Goal: Task Accomplishment & Management: Use online tool/utility

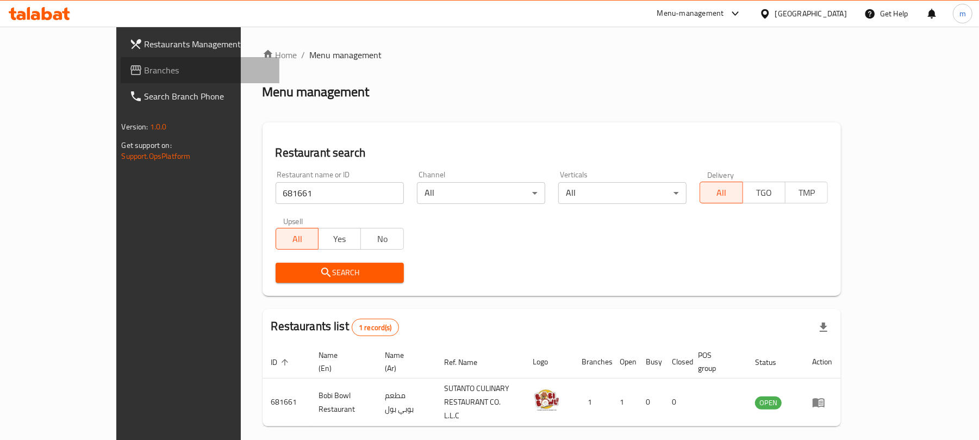
click at [145, 64] on span "Branches" at bounding box center [208, 70] width 127 height 13
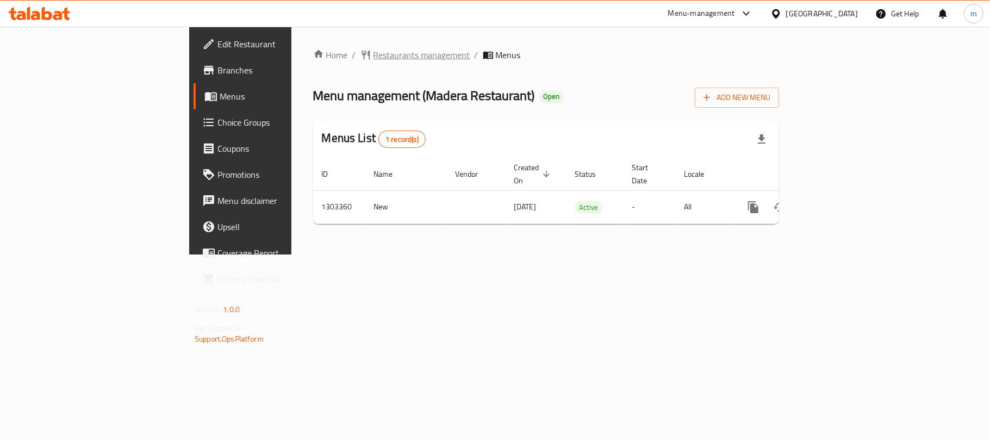
click at [373, 51] on span "Restaurants management" at bounding box center [421, 54] width 97 height 13
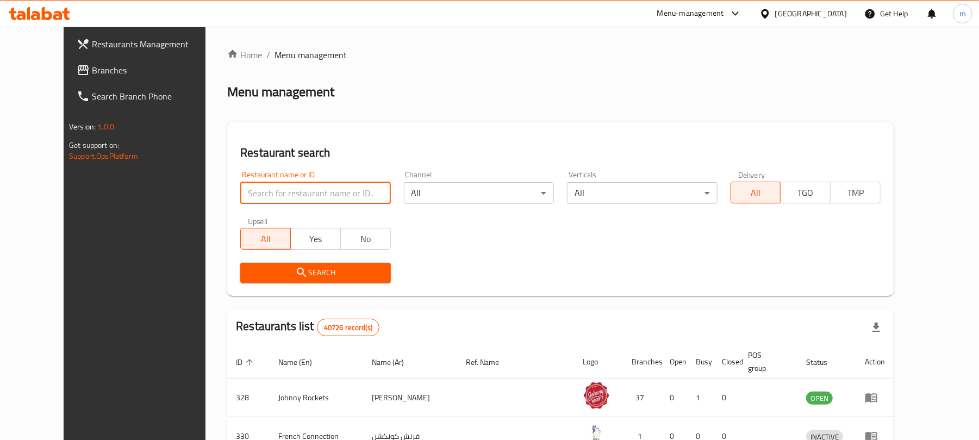
click at [296, 198] on input "search" at bounding box center [315, 193] width 150 height 22
paste input "702796"
type input "702796"
click button "Search" at bounding box center [315, 272] width 150 height 20
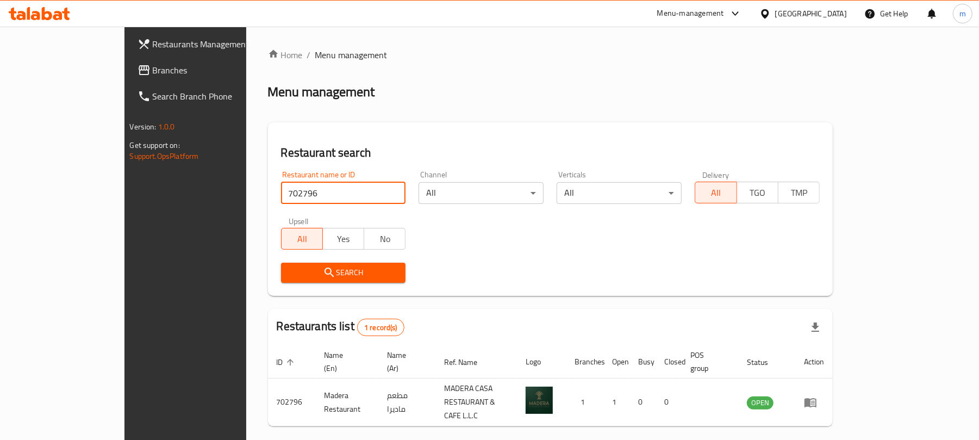
click at [153, 73] on span "Branches" at bounding box center [216, 70] width 127 height 13
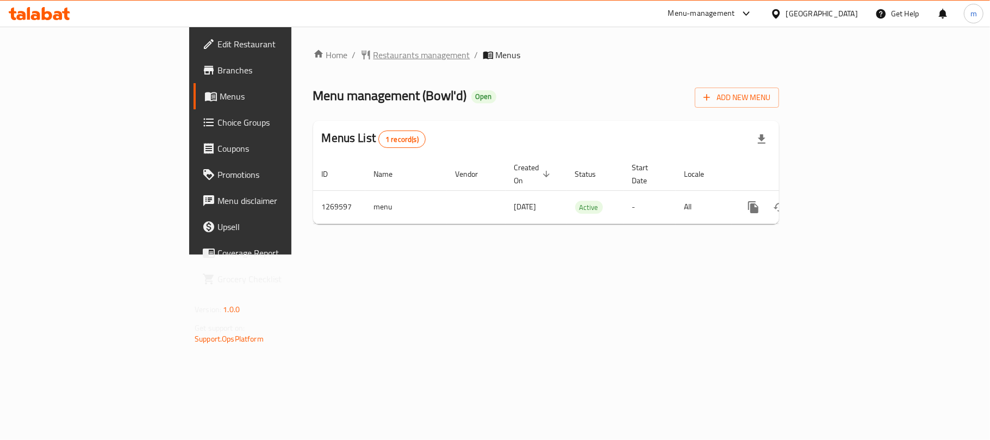
click at [373, 61] on span "Restaurants management" at bounding box center [421, 54] width 97 height 13
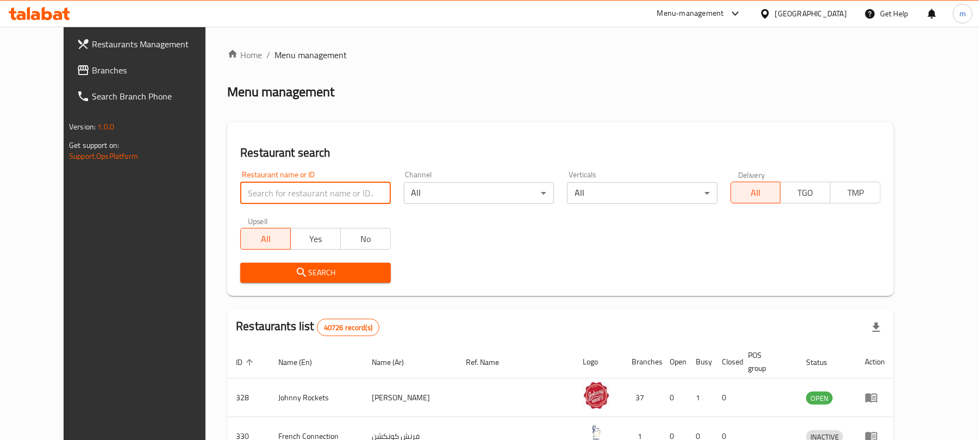
click at [264, 196] on input "search" at bounding box center [315, 193] width 150 height 22
paste input "688678"
type input "688678"
click button "Search" at bounding box center [315, 272] width 150 height 20
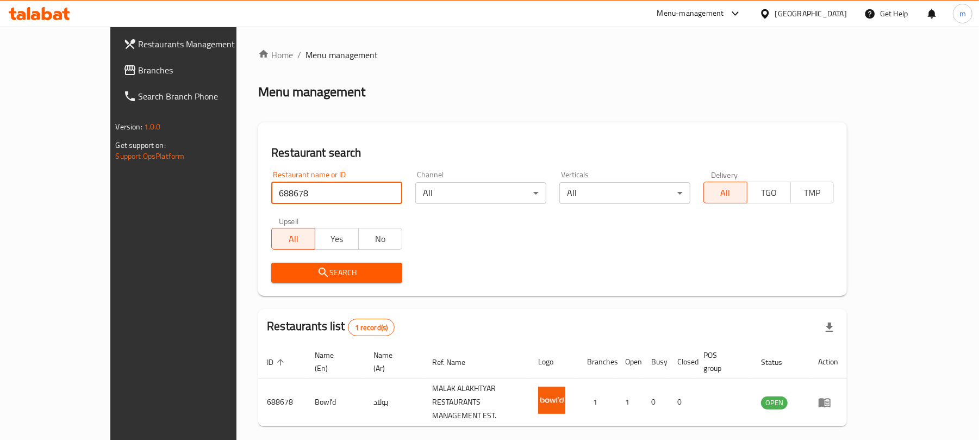
click at [139, 75] on span "Branches" at bounding box center [202, 70] width 127 height 13
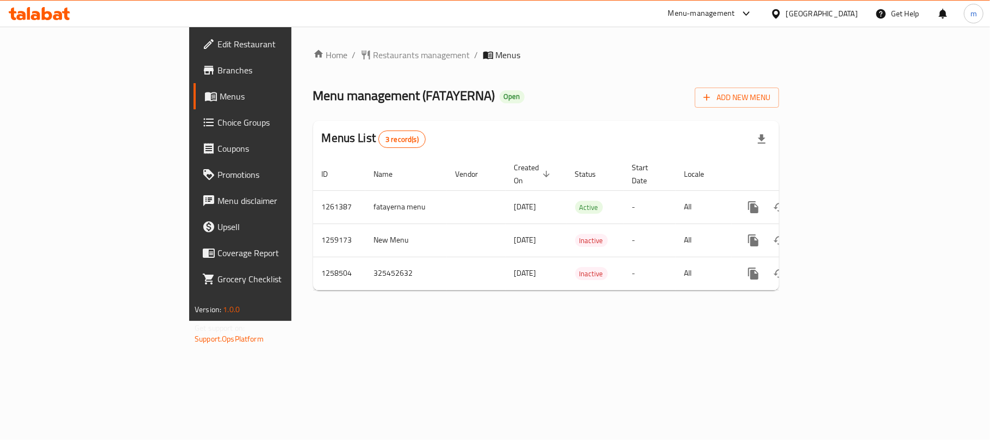
click at [313, 66] on div "Home / Restaurants management / Menus Menu management ( FATAYERNA ) Open Add Ne…" at bounding box center [546, 173] width 466 height 251
click at [373, 54] on span "Restaurants management" at bounding box center [421, 54] width 97 height 13
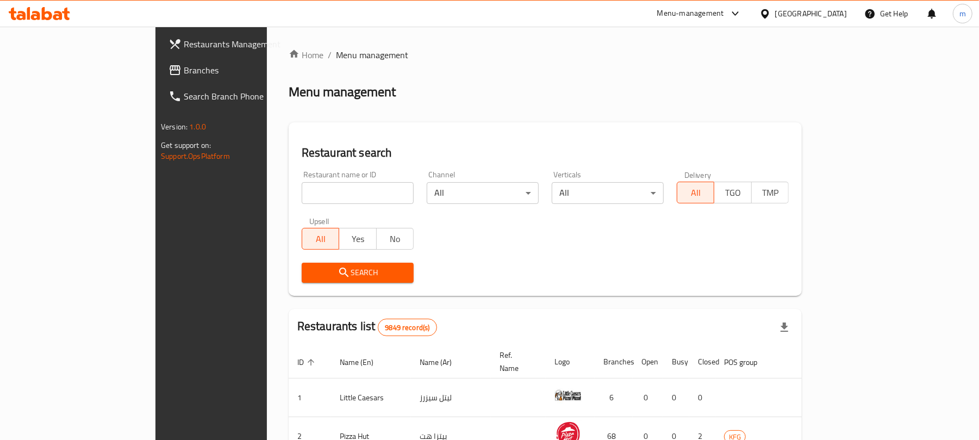
click at [302, 185] on input "search" at bounding box center [358, 193] width 112 height 22
paste input "684028"
type input "684028"
click at [310, 275] on span "Search" at bounding box center [357, 273] width 95 height 14
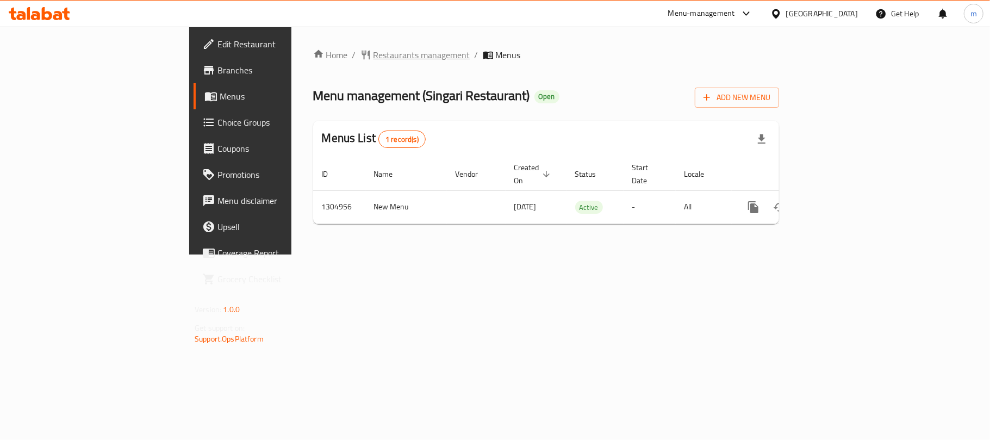
click at [373, 53] on span "Restaurants management" at bounding box center [421, 54] width 97 height 13
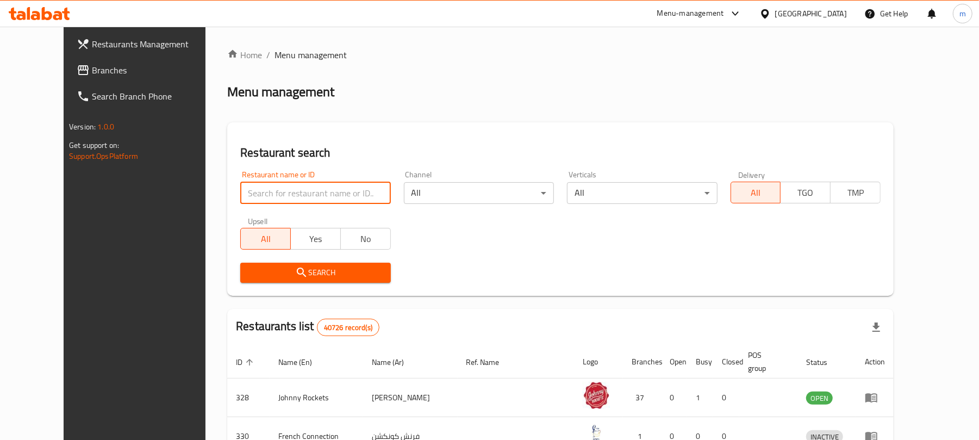
click at [273, 191] on input "search" at bounding box center [315, 193] width 150 height 22
paste input "703461"
type input "703461"
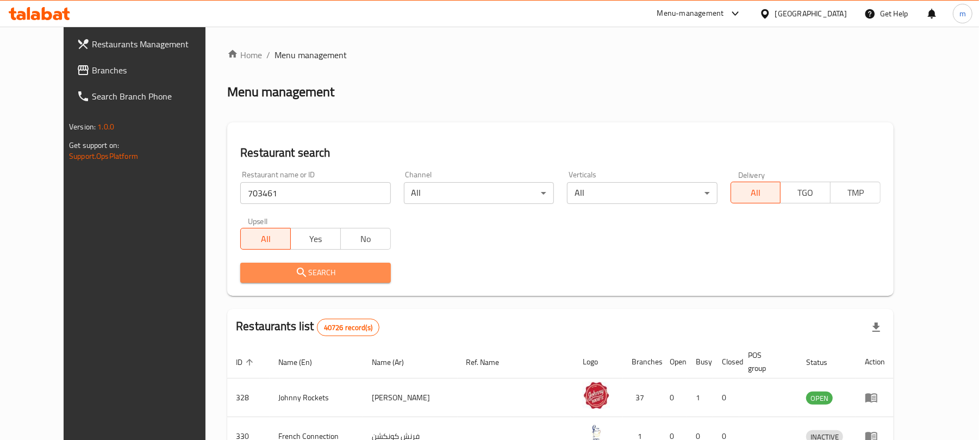
click at [280, 267] on span "Search" at bounding box center [315, 273] width 133 height 14
click at [280, 267] on div at bounding box center [489, 220] width 979 height 440
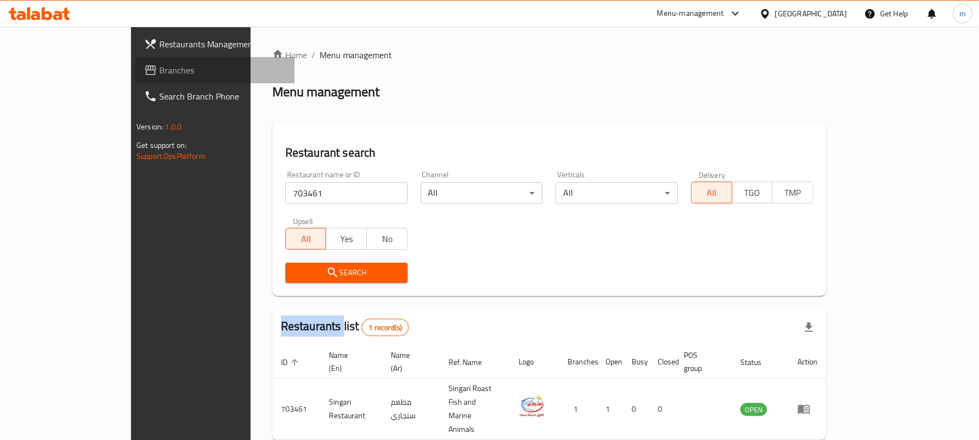
click at [159, 74] on span "Branches" at bounding box center [222, 70] width 127 height 13
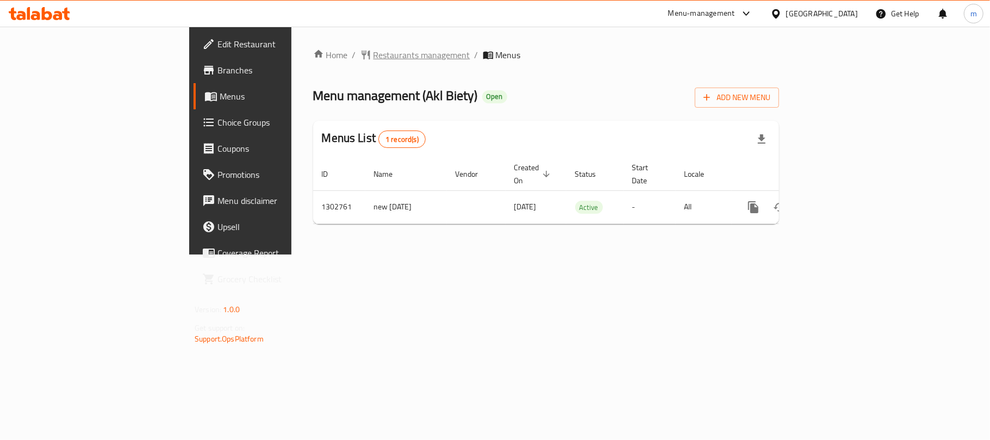
click at [373, 53] on span "Restaurants management" at bounding box center [421, 54] width 97 height 13
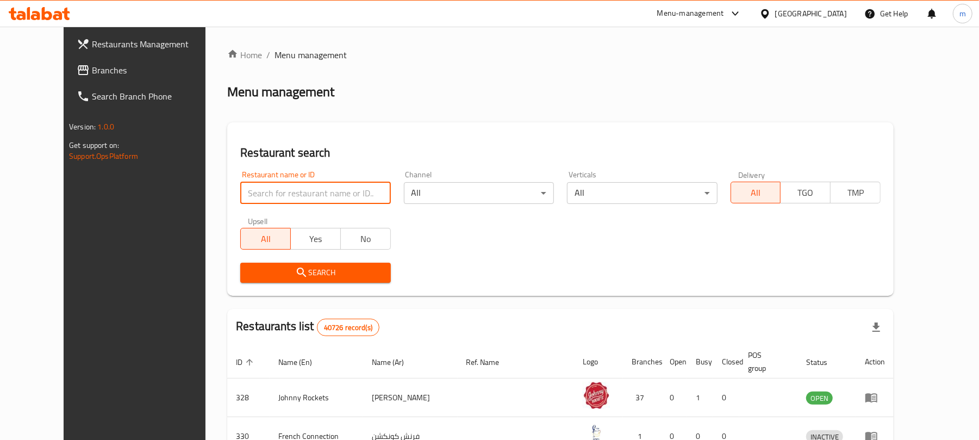
click at [292, 196] on input "search" at bounding box center [315, 193] width 150 height 22
paste input "702314"
type input "702314"
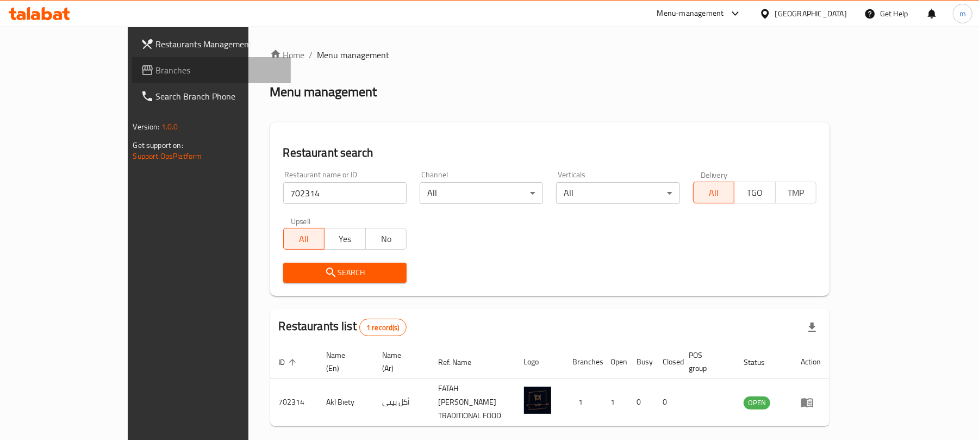
click at [156, 66] on span "Branches" at bounding box center [219, 70] width 127 height 13
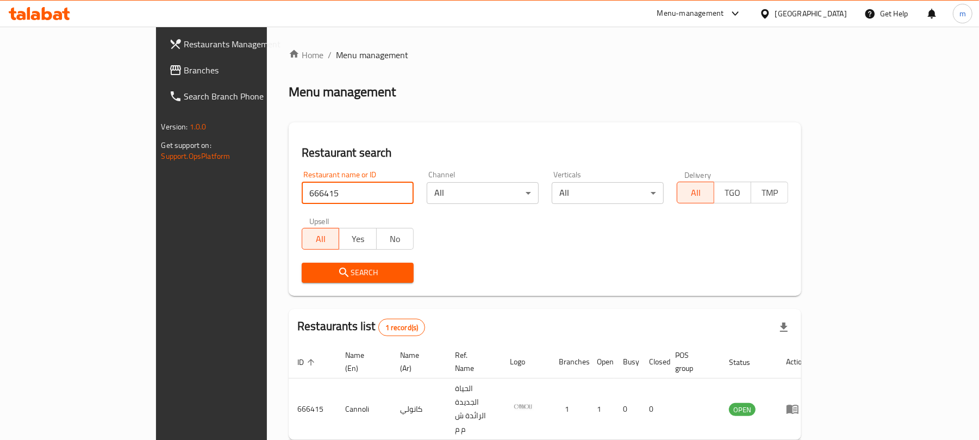
click at [184, 68] on span "Branches" at bounding box center [247, 70] width 127 height 13
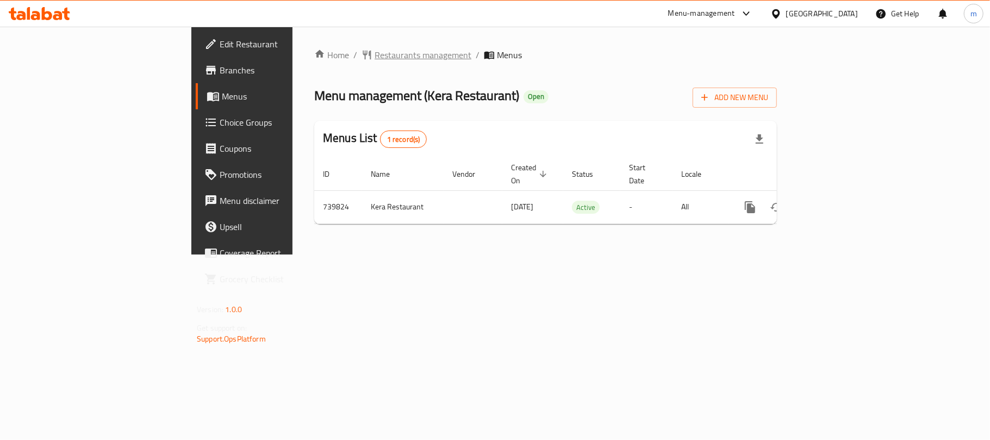
click at [374, 51] on span "Restaurants management" at bounding box center [422, 54] width 97 height 13
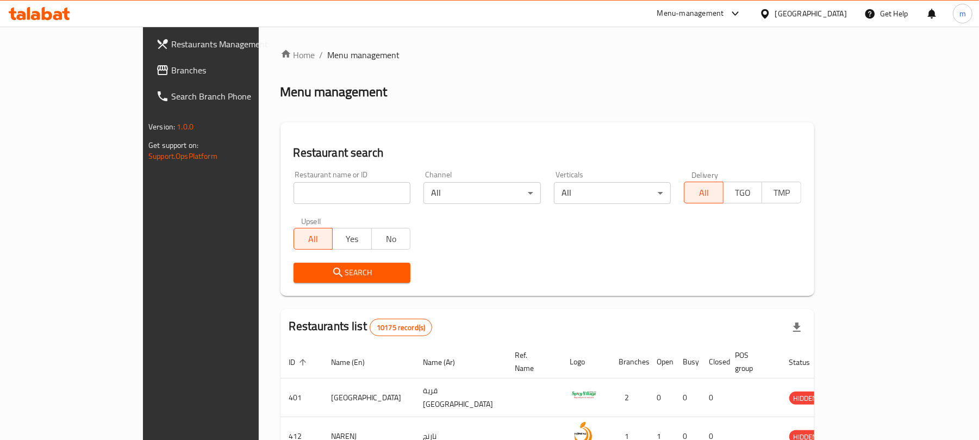
click at [308, 190] on input "search" at bounding box center [351, 193] width 117 height 22
paste input "647939"
type input "647939"
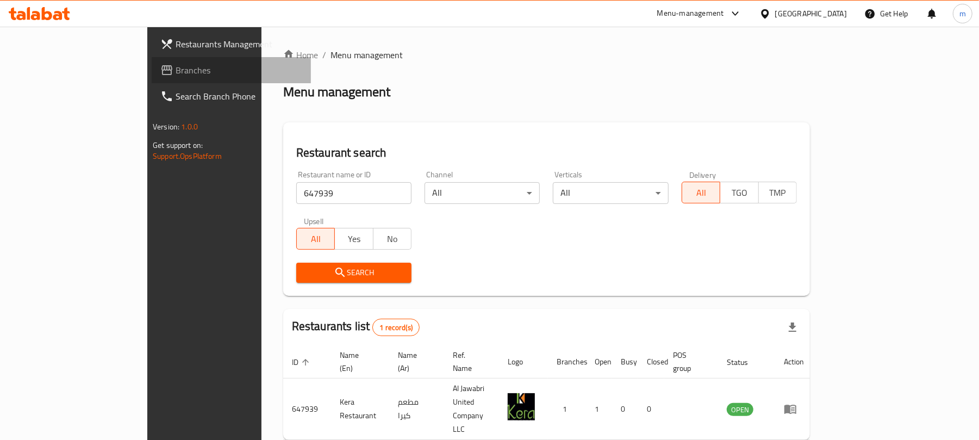
click at [176, 67] on span "Branches" at bounding box center [239, 70] width 127 height 13
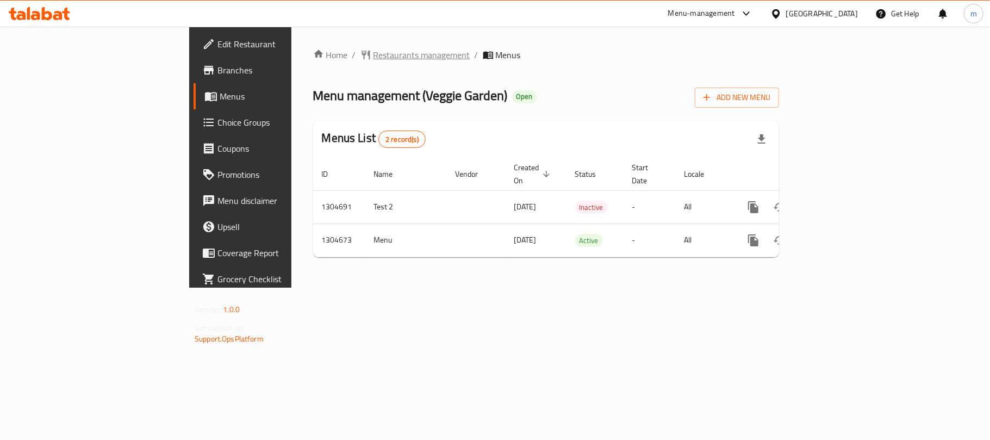
click at [373, 53] on span "Restaurants management" at bounding box center [421, 54] width 97 height 13
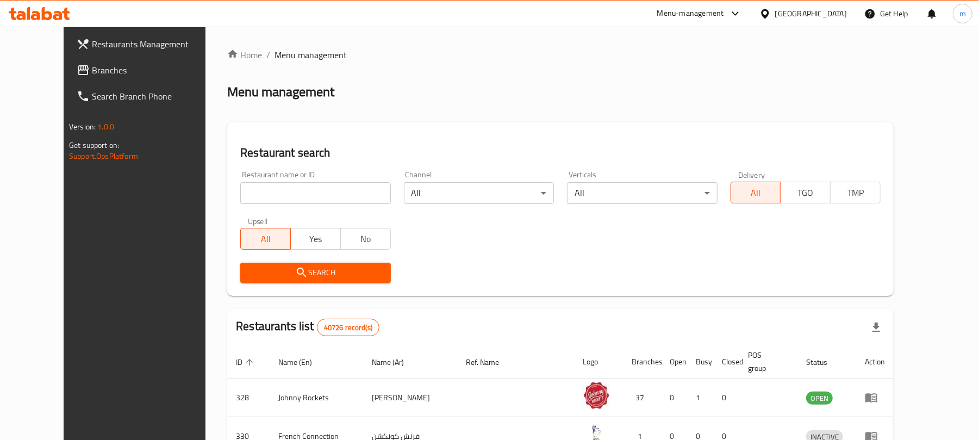
click at [290, 192] on input "search" at bounding box center [315, 193] width 150 height 22
paste input "703361"
type input "703361"
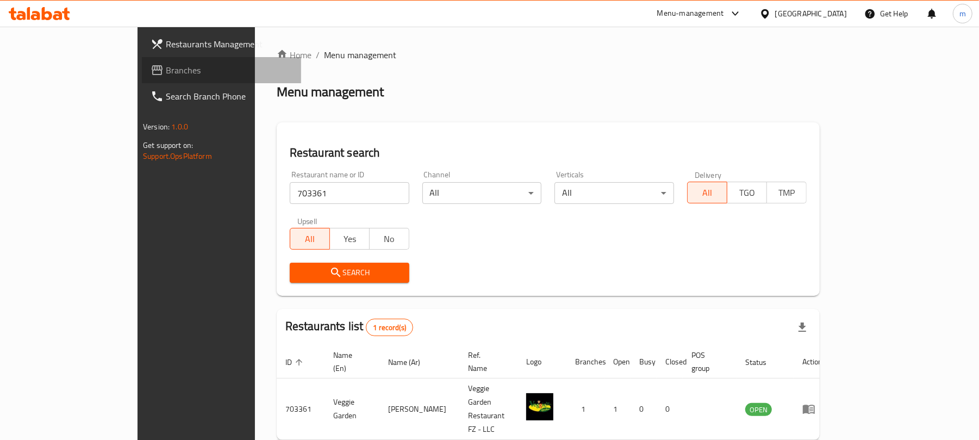
click at [166, 74] on span "Branches" at bounding box center [229, 70] width 127 height 13
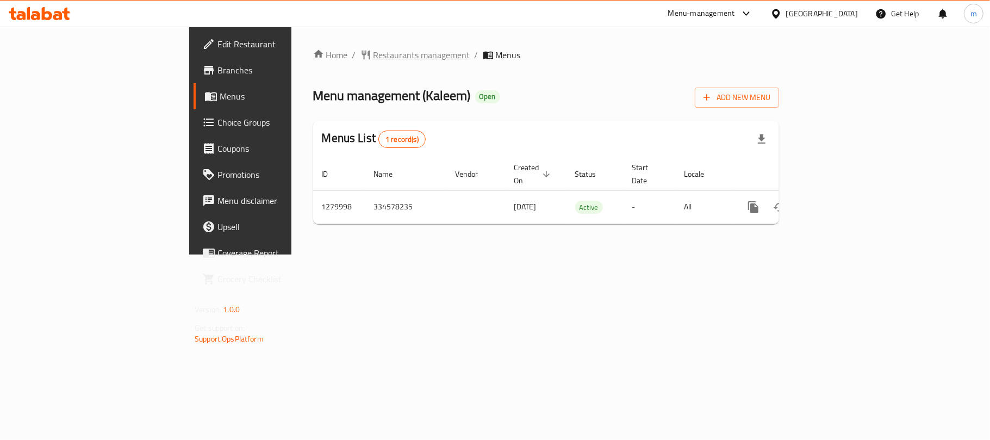
click at [373, 54] on span "Restaurants management" at bounding box center [421, 54] width 97 height 13
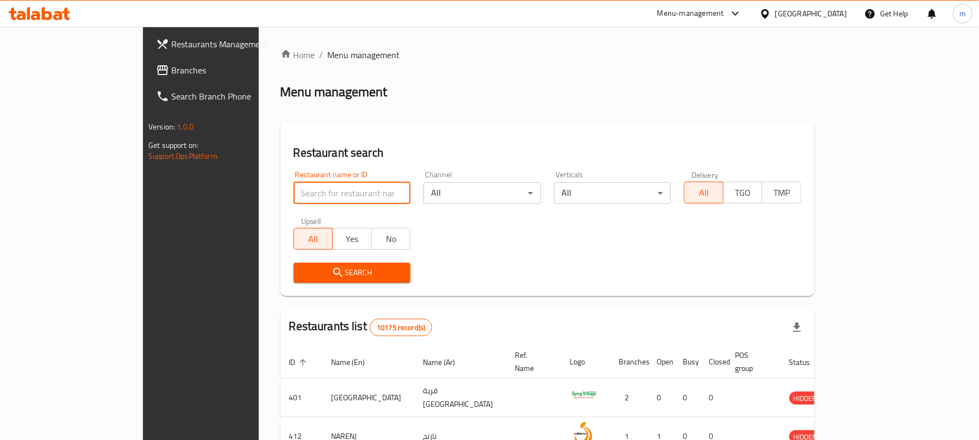
click at [293, 187] on input "search" at bounding box center [351, 193] width 117 height 22
paste input "693582"
type input "693582"
click button "Search" at bounding box center [351, 272] width 117 height 20
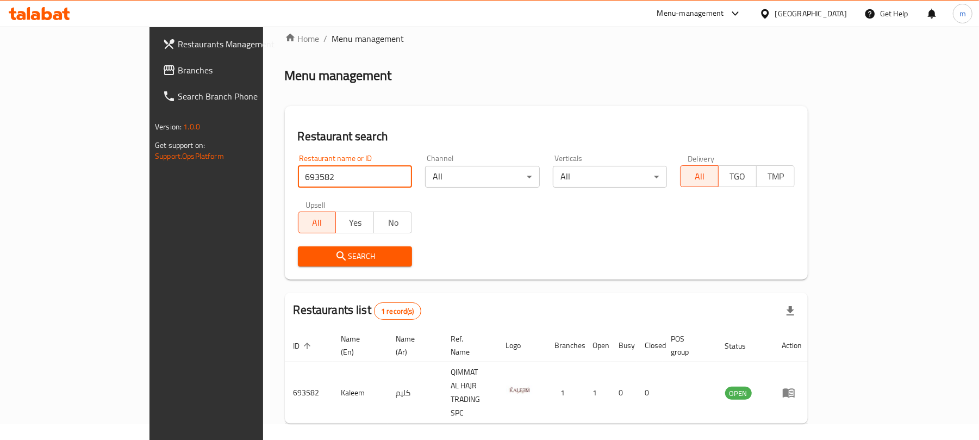
scroll to position [24, 0]
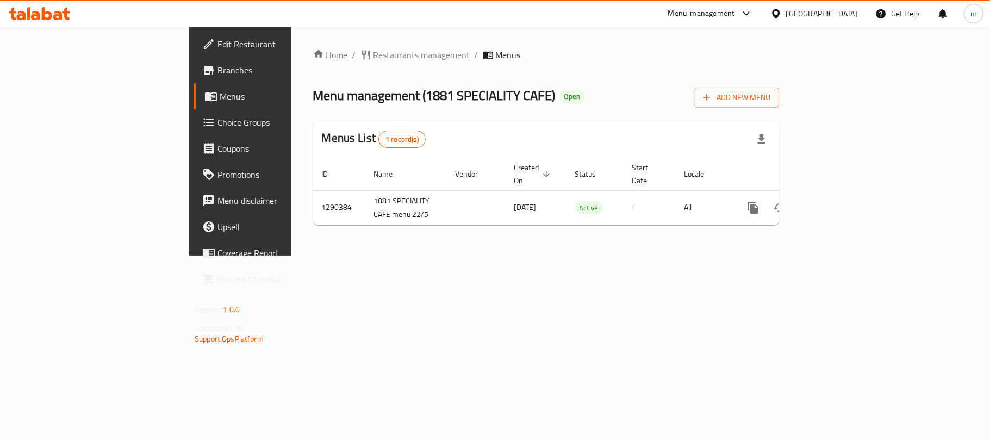
click at [373, 55] on span "Restaurants management" at bounding box center [421, 54] width 97 height 13
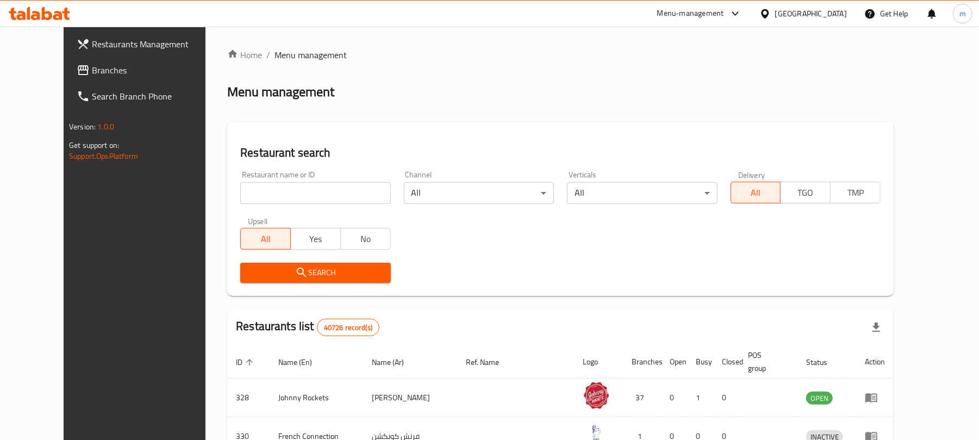
click at [277, 195] on input "search" at bounding box center [315, 193] width 150 height 22
paste input "698173"
type input "698173"
click button "Search" at bounding box center [315, 272] width 150 height 20
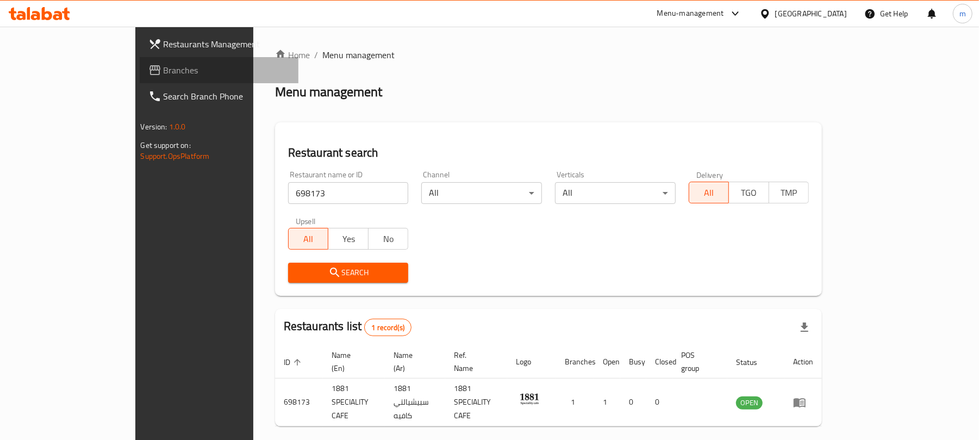
click at [164, 70] on span "Branches" at bounding box center [227, 70] width 127 height 13
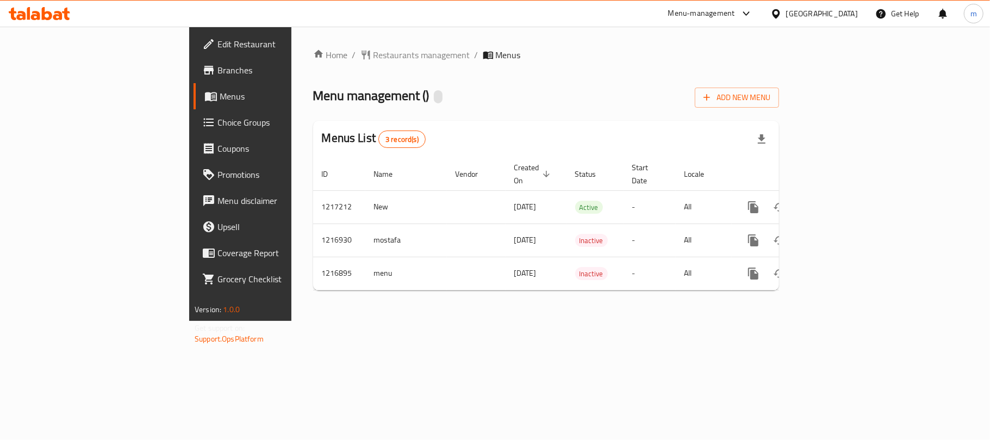
click at [373, 57] on span "Restaurants management" at bounding box center [421, 54] width 97 height 13
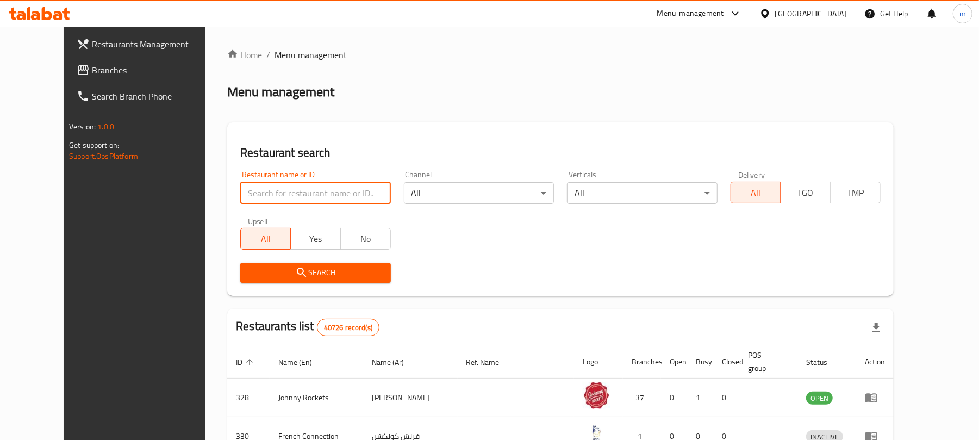
click at [296, 190] on input "search" at bounding box center [315, 193] width 150 height 22
paste input "672544"
type input "672544"
click button "Search" at bounding box center [315, 272] width 150 height 20
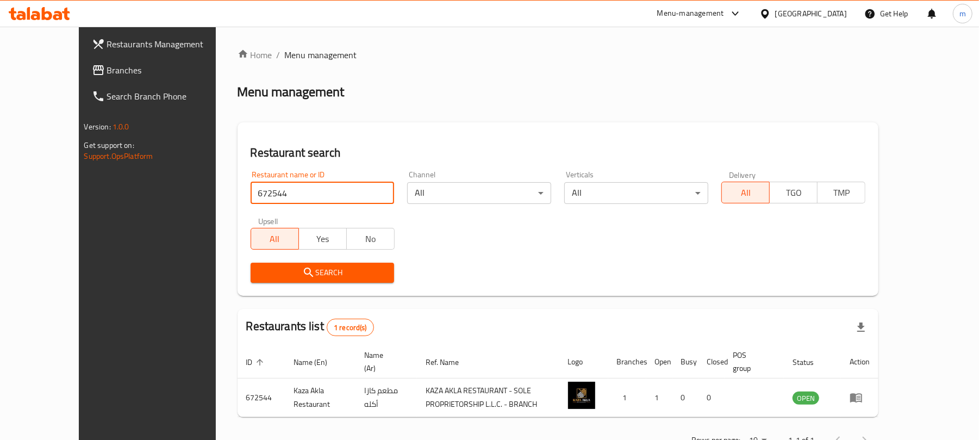
scroll to position [36, 0]
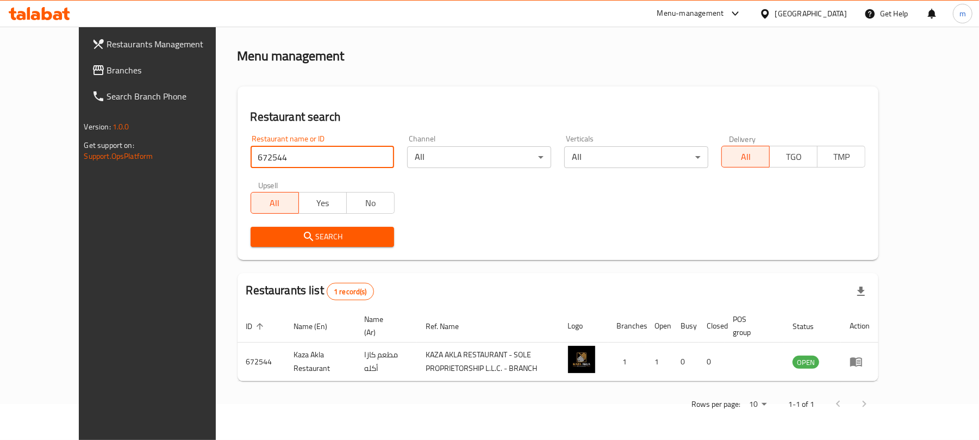
click at [107, 65] on span "Branches" at bounding box center [170, 70] width 127 height 13
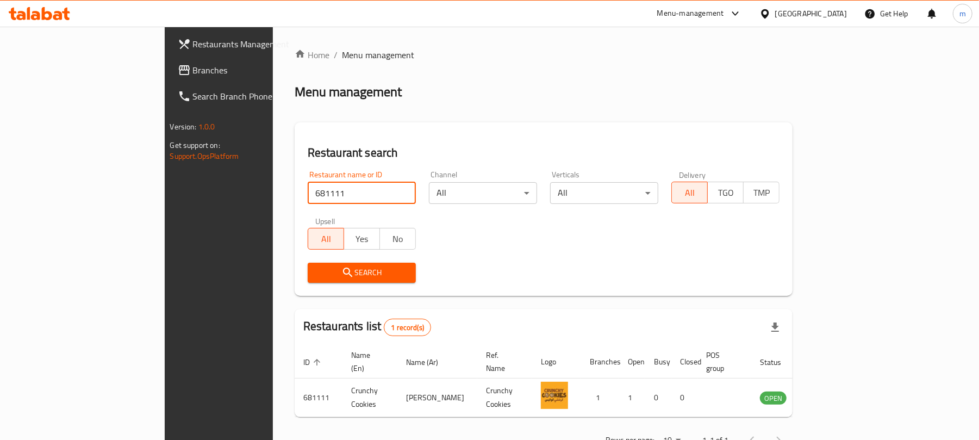
click at [193, 64] on span "Branches" at bounding box center [256, 70] width 127 height 13
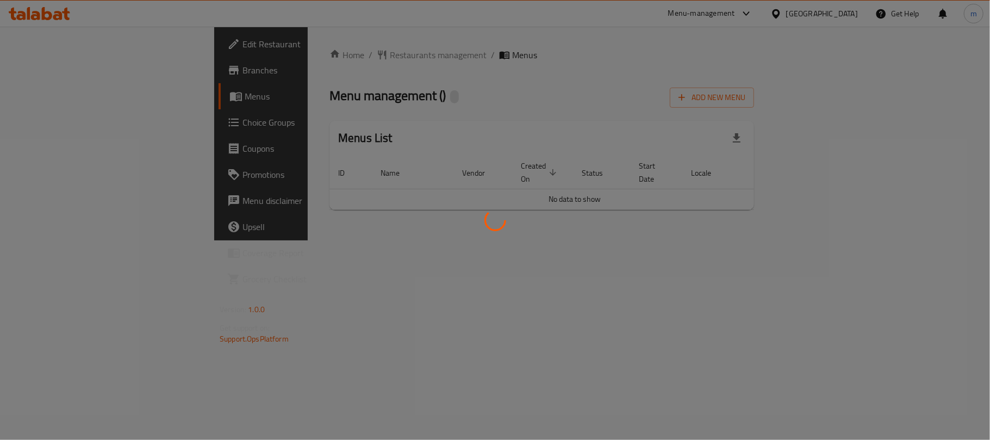
click at [283, 53] on div at bounding box center [495, 220] width 990 height 440
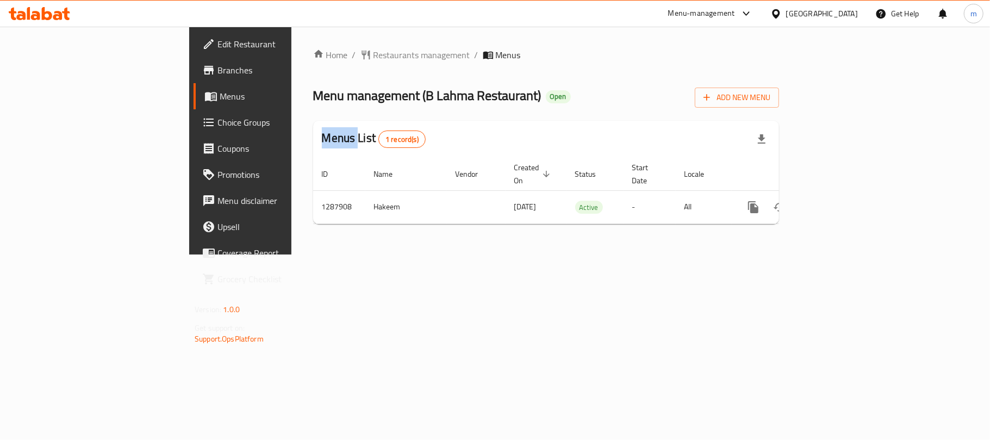
click at [373, 53] on span "Restaurants management" at bounding box center [421, 54] width 97 height 13
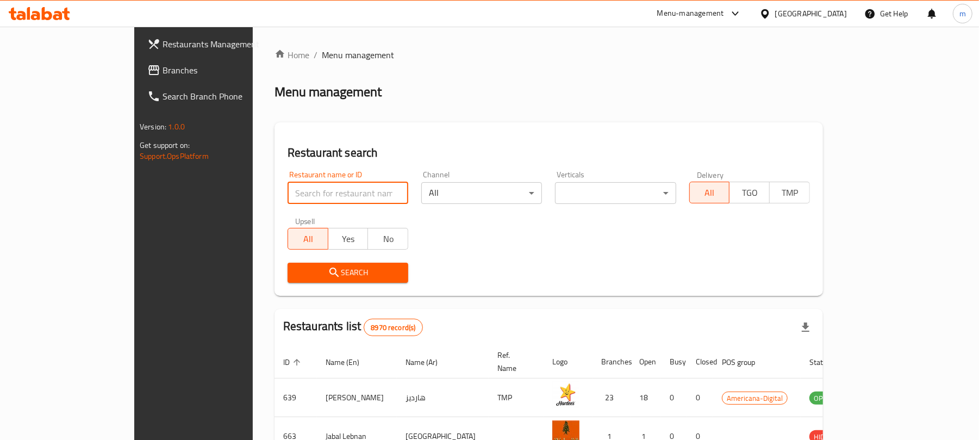
click at [287, 189] on input "search" at bounding box center [347, 193] width 121 height 22
paste input "696904"
type input "696904"
click button "Search" at bounding box center [347, 272] width 121 height 20
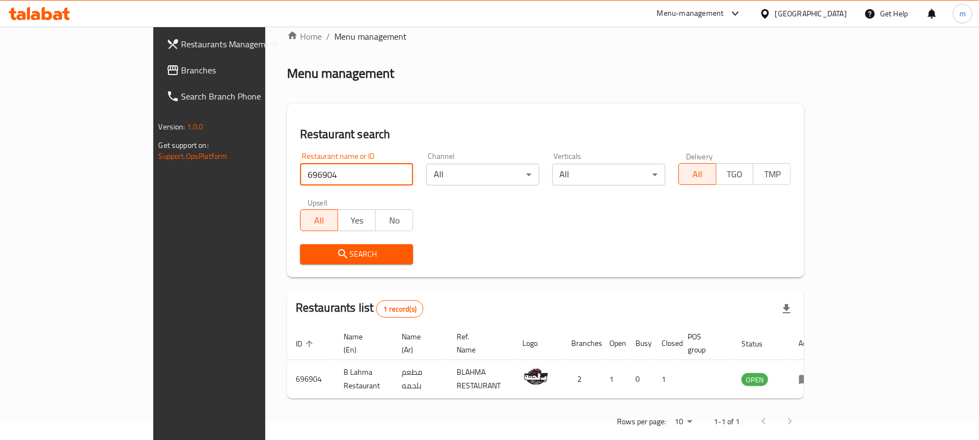
scroll to position [24, 0]
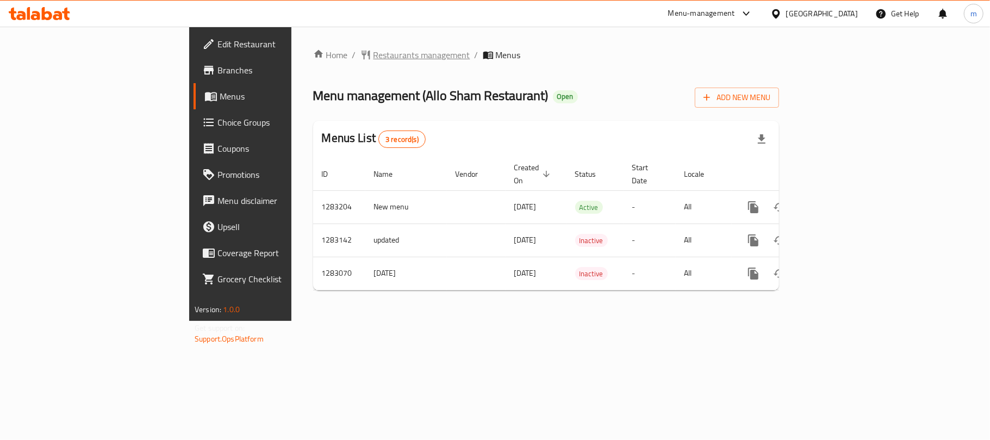
click at [373, 51] on span "Restaurants management" at bounding box center [421, 54] width 97 height 13
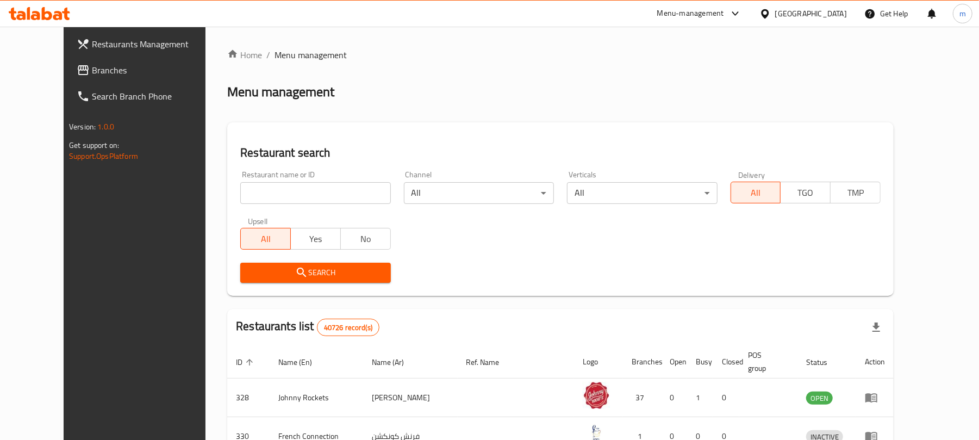
click at [292, 196] on input "search" at bounding box center [315, 193] width 150 height 22
paste input "695105"
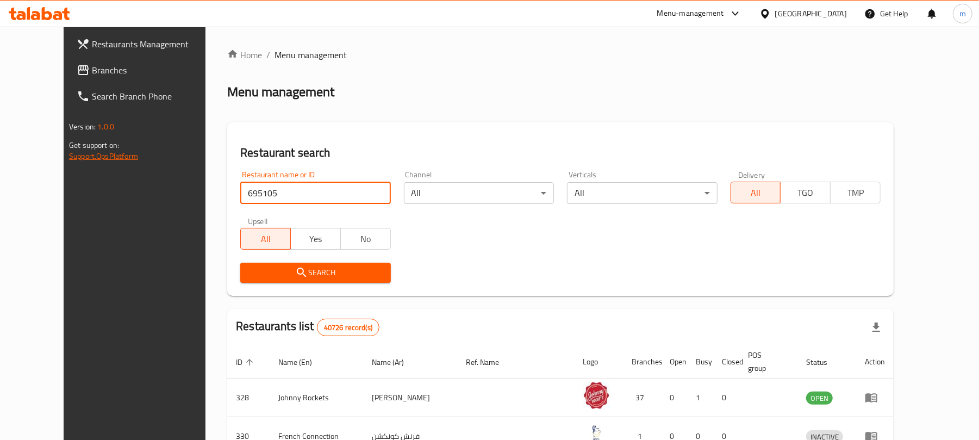
type input "695105"
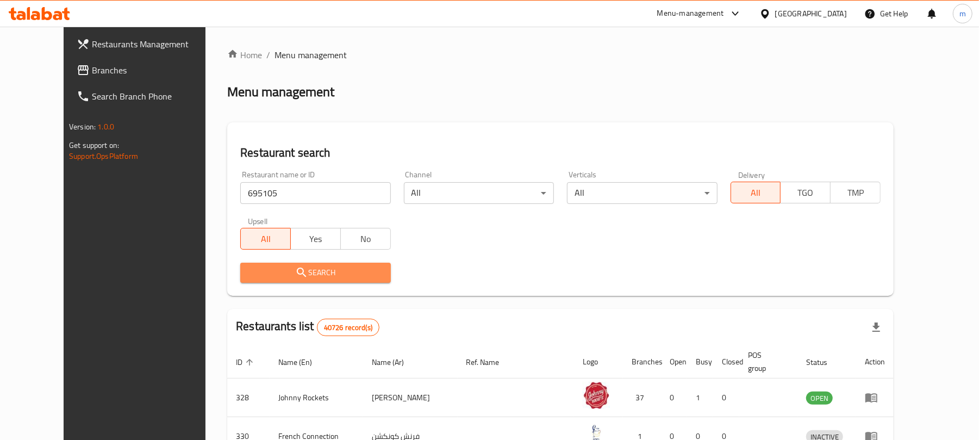
click at [290, 275] on span "Search" at bounding box center [315, 273] width 133 height 14
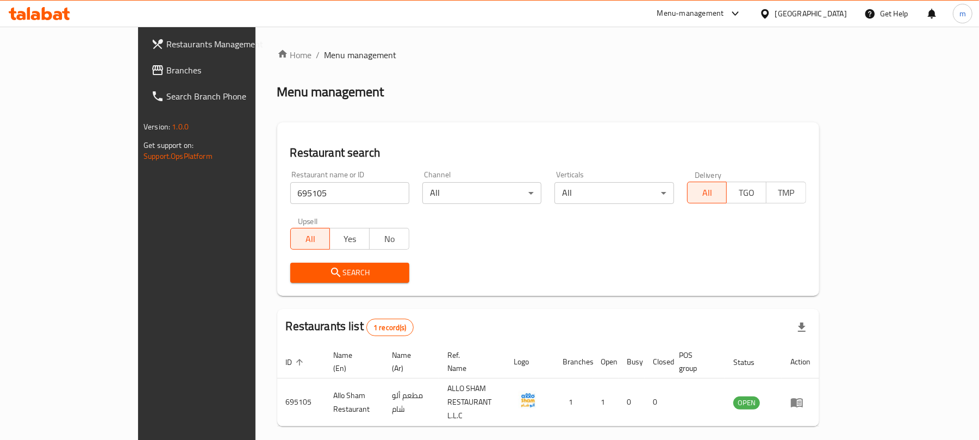
click at [166, 72] on span "Branches" at bounding box center [229, 70] width 127 height 13
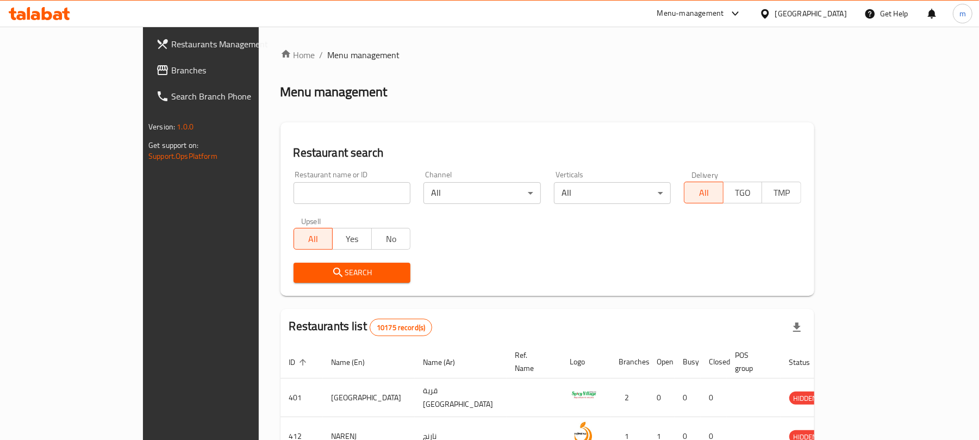
click at [171, 70] on span "Branches" at bounding box center [234, 70] width 127 height 13
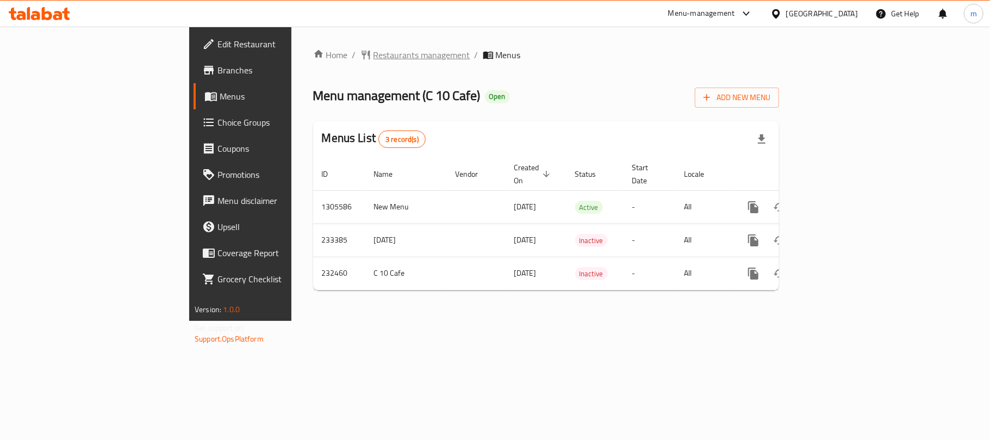
click at [373, 59] on span "Restaurants management" at bounding box center [421, 54] width 97 height 13
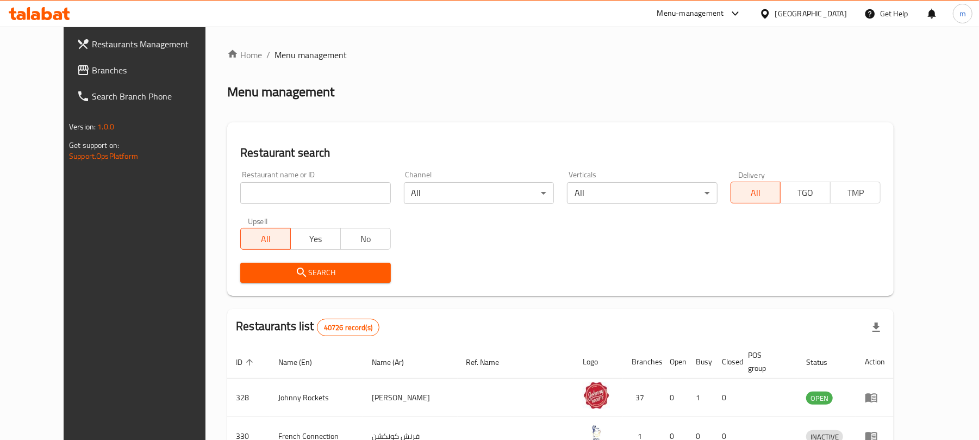
click at [287, 188] on input "search" at bounding box center [315, 193] width 150 height 22
paste input "626246"
type input "626246"
click at [264, 277] on span "Search" at bounding box center [315, 273] width 133 height 14
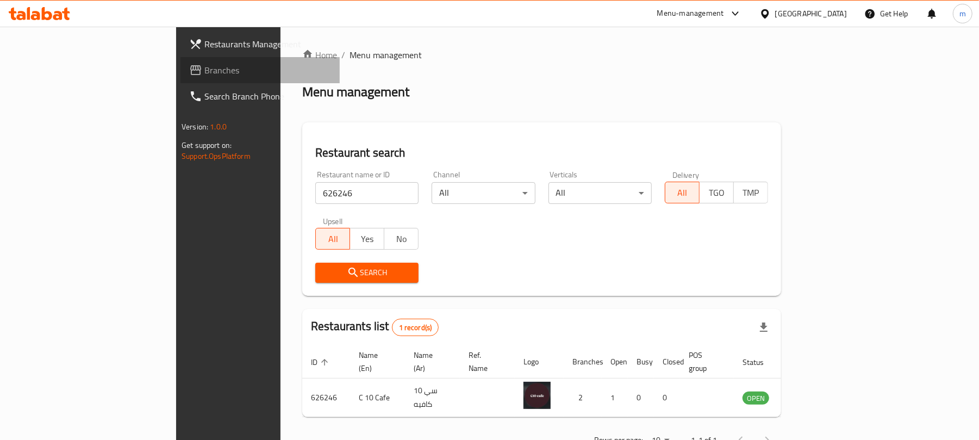
click at [204, 68] on span "Branches" at bounding box center [267, 70] width 127 height 13
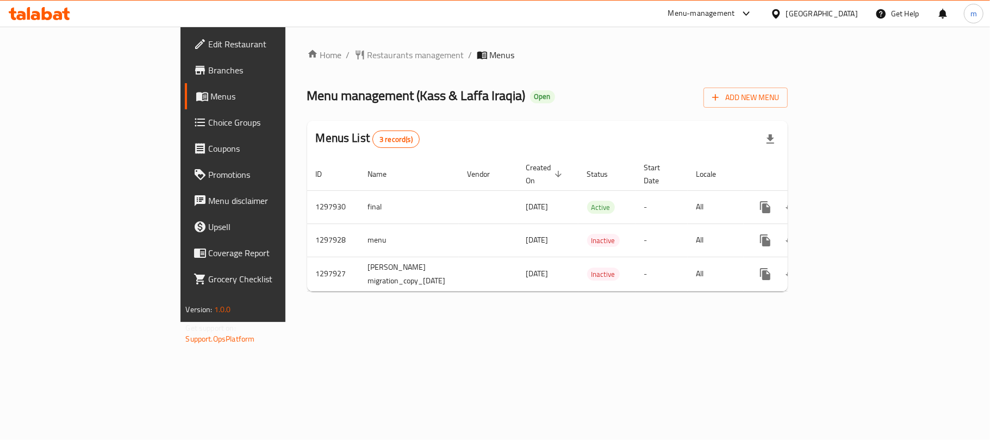
click at [367, 53] on span "Restaurants management" at bounding box center [415, 54] width 97 height 13
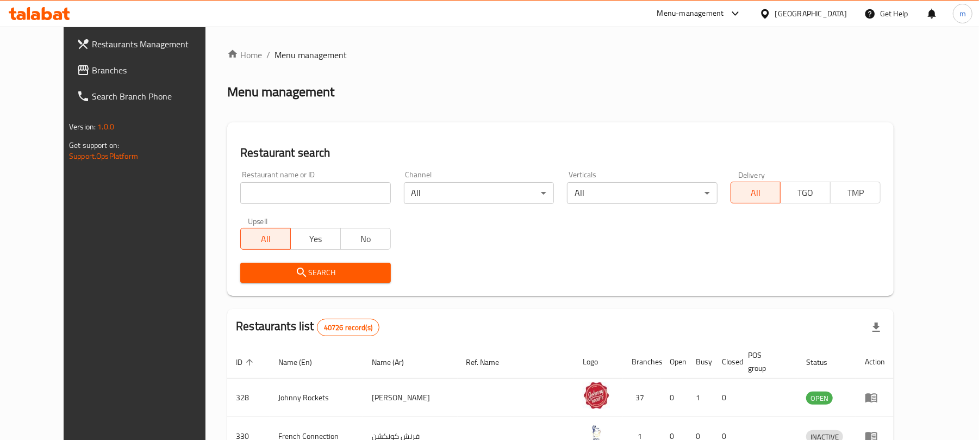
click at [305, 187] on input "search" at bounding box center [315, 193] width 150 height 22
paste input "700716"
type input "700716"
click button "Search" at bounding box center [315, 272] width 150 height 20
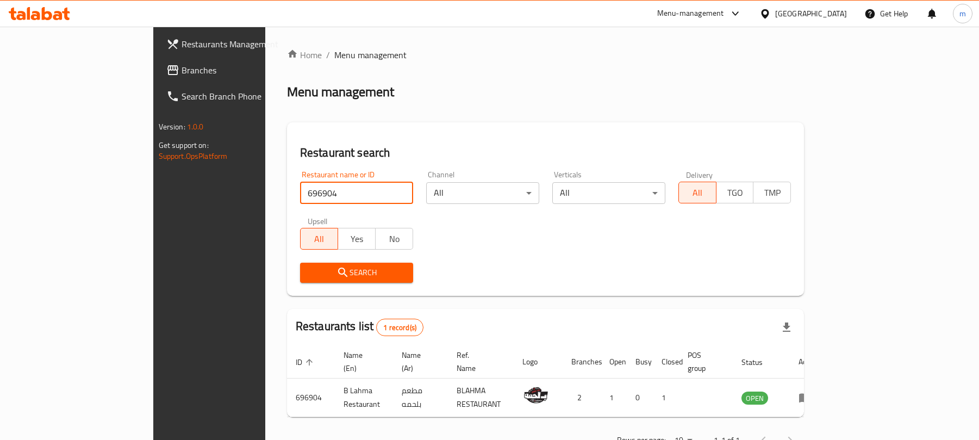
scroll to position [24, 0]
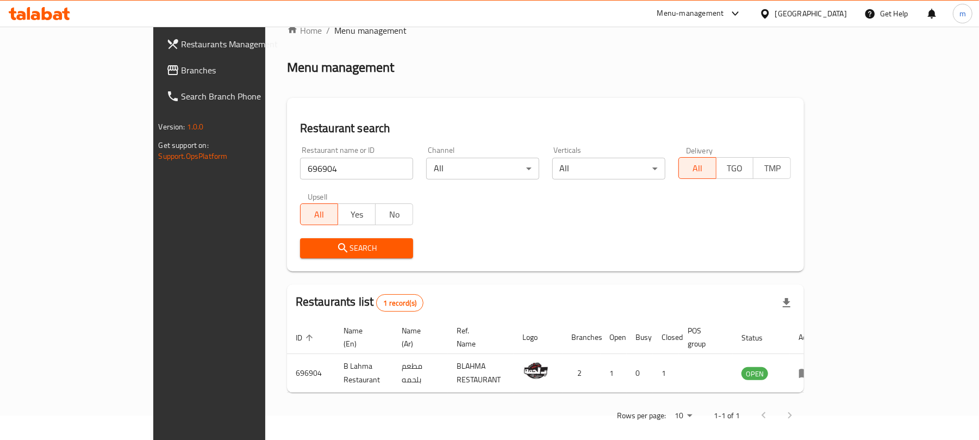
click at [840, 12] on div "Qatar" at bounding box center [811, 14] width 72 height 12
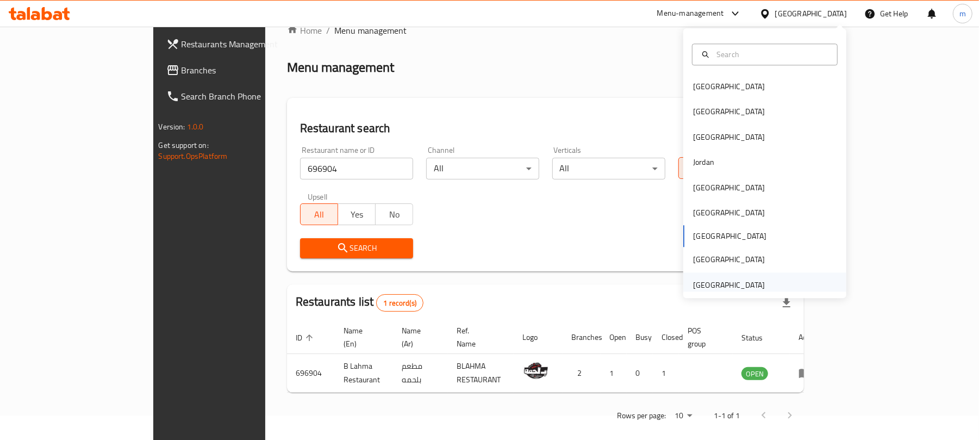
click at [742, 290] on div "[GEOGRAPHIC_DATA]" at bounding box center [729, 285] width 72 height 12
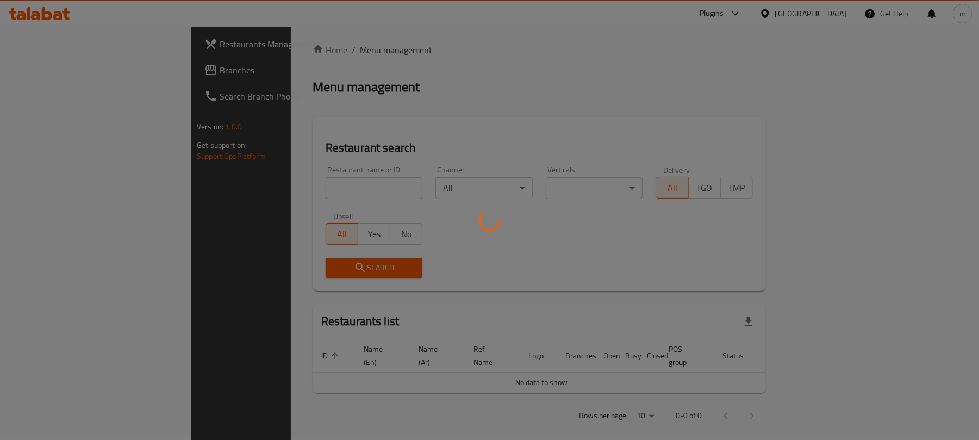
scroll to position [24, 0]
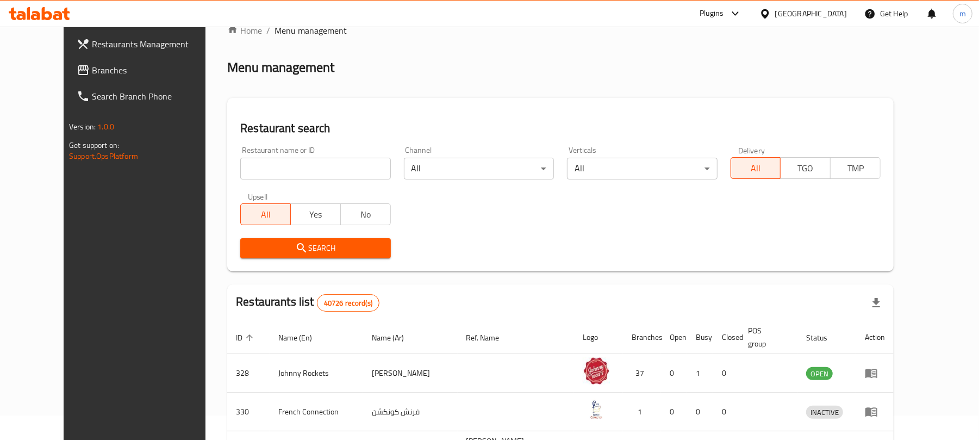
click at [77, 65] on icon at bounding box center [83, 70] width 13 height 13
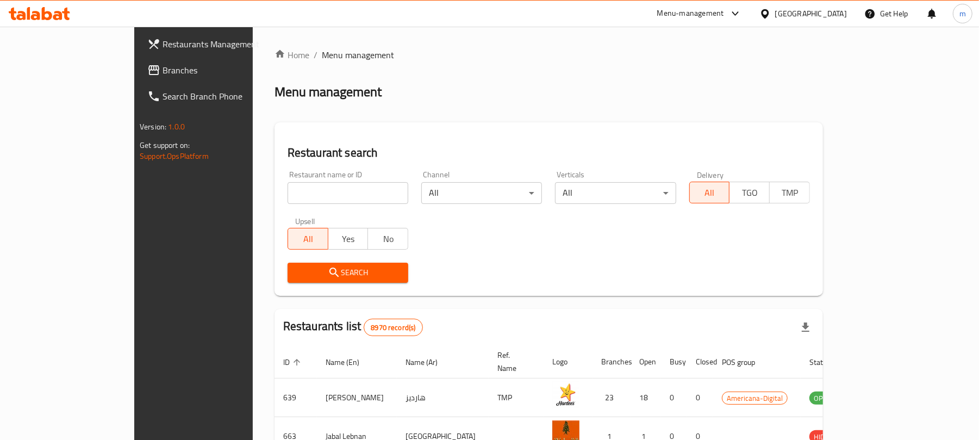
click at [139, 81] on link "Branches" at bounding box center [218, 70] width 159 height 26
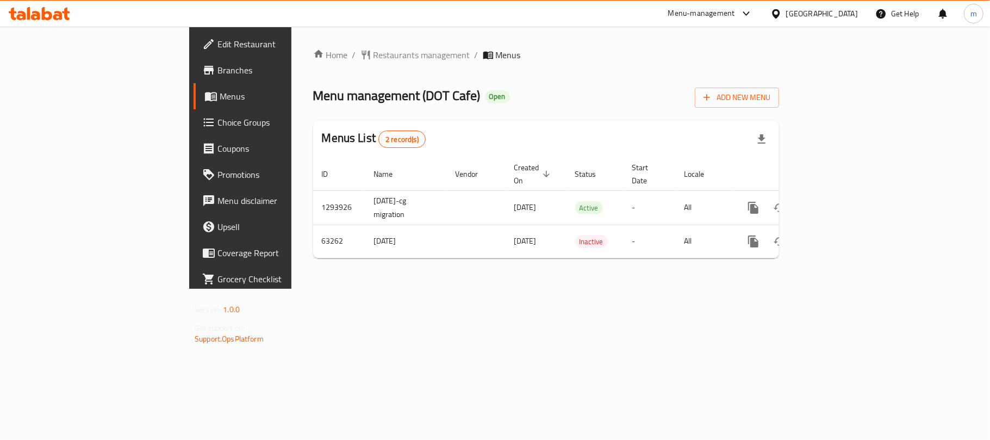
click at [373, 50] on span "Restaurants management" at bounding box center [421, 54] width 97 height 13
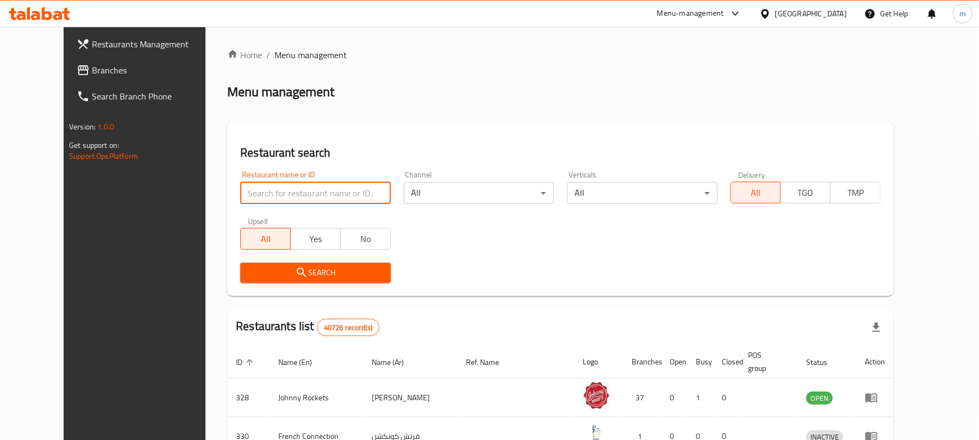
click at [283, 189] on input "search" at bounding box center [315, 193] width 150 height 22
paste input "600090"
type input "600090"
click button "Search" at bounding box center [315, 272] width 150 height 20
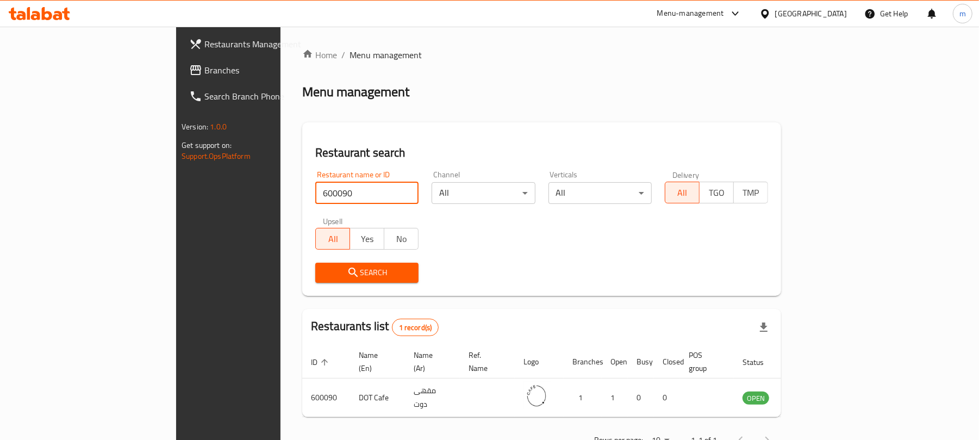
click at [204, 66] on span "Branches" at bounding box center [267, 70] width 127 height 13
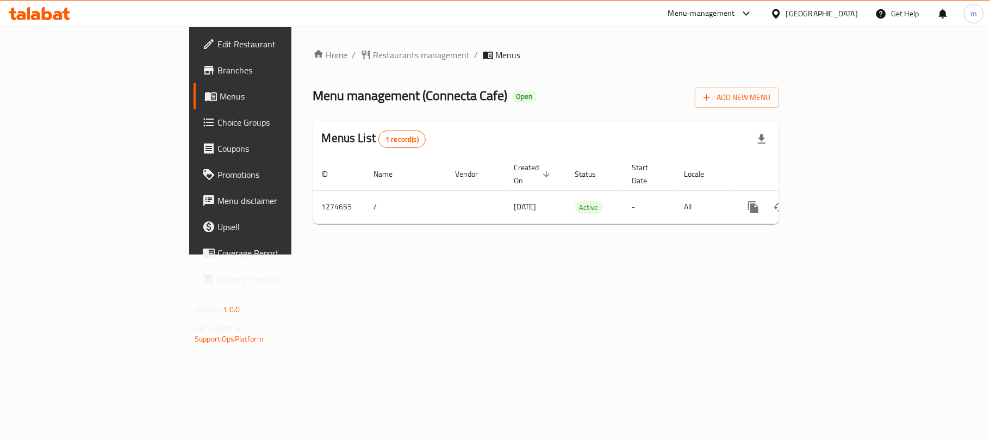
click at [308, 43] on div "Home / Restaurants management / Menus Menu management ( Connecta Cafe ) Open Ad…" at bounding box center [545, 141] width 509 height 228
click at [373, 58] on span "Restaurants management" at bounding box center [421, 54] width 97 height 13
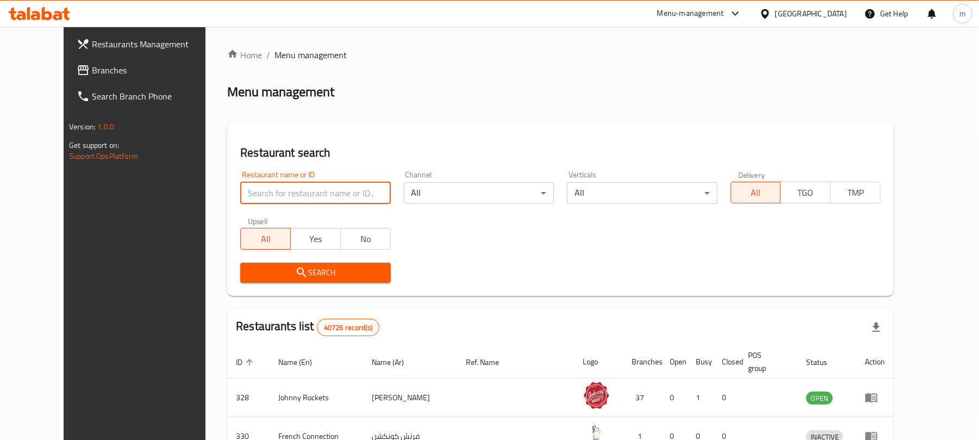
click at [301, 188] on input "search" at bounding box center [315, 193] width 150 height 22
paste input "691304"
type input "691304"
click button "Search" at bounding box center [315, 272] width 150 height 20
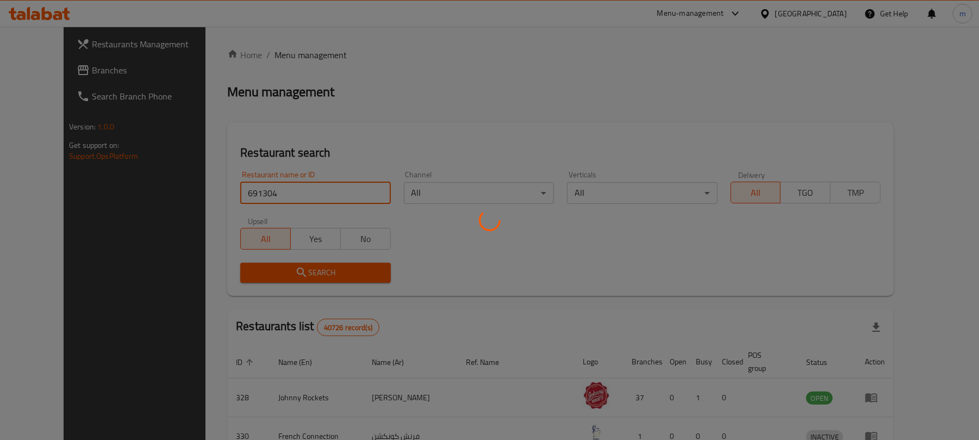
click button "Search" at bounding box center [315, 272] width 150 height 20
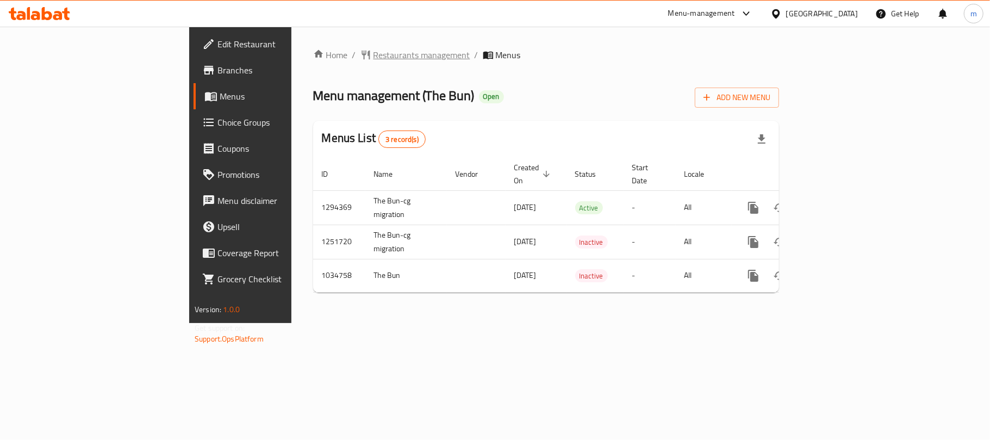
click at [373, 52] on span "Restaurants management" at bounding box center [421, 54] width 97 height 13
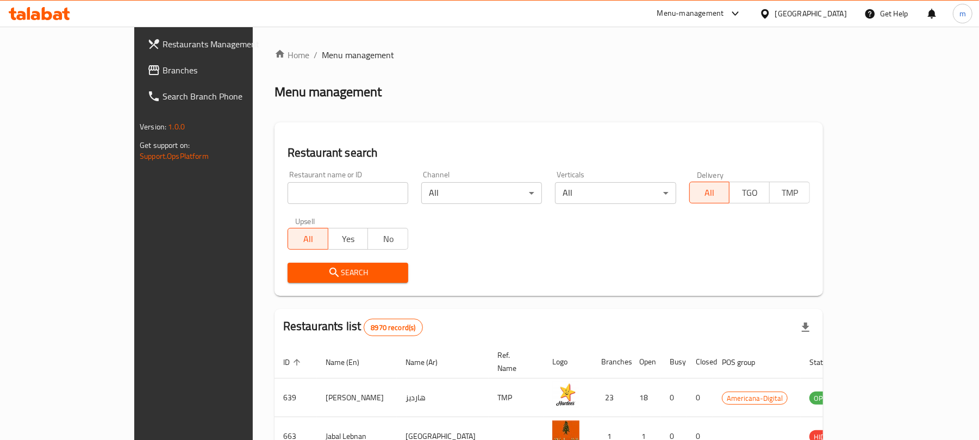
click at [318, 189] on input "search" at bounding box center [347, 193] width 121 height 22
paste input "661575"
type input "661575"
click button "Search" at bounding box center [347, 272] width 121 height 20
